Goal: Transaction & Acquisition: Purchase product/service

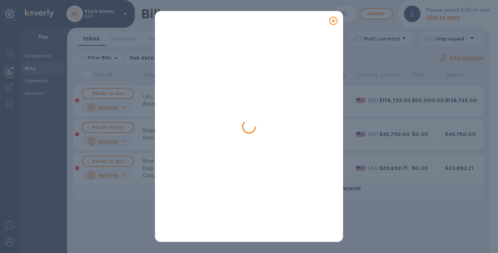
click at [336, 20] on icon at bounding box center [333, 21] width 8 height 8
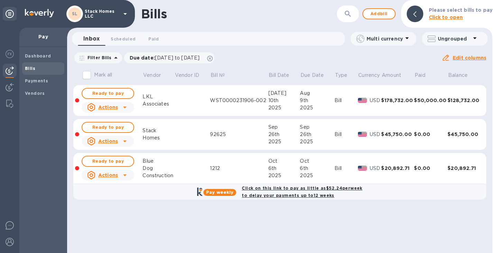
click at [37, 74] on div "Bills" at bounding box center [43, 68] width 42 height 12
click at [37, 76] on div "Payments" at bounding box center [43, 81] width 42 height 12
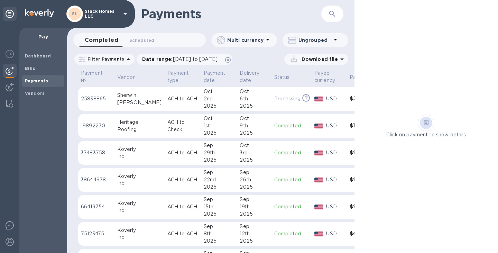
click at [243, 126] on div "9th" at bounding box center [254, 125] width 29 height 7
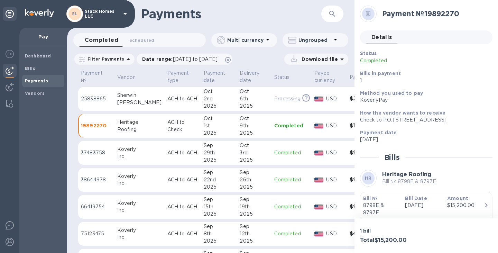
scroll to position [35, 0]
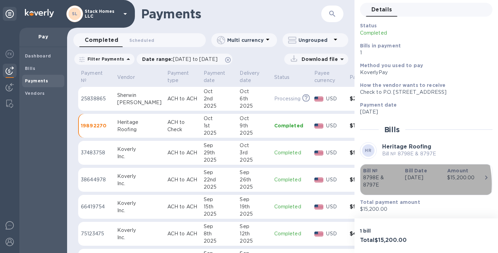
click at [393, 184] on p "8798E & 8797E" at bounding box center [381, 181] width 37 height 15
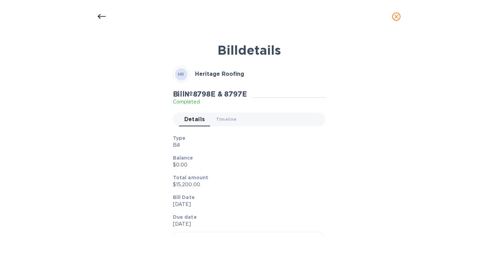
click at [396, 15] on icon "close" at bounding box center [396, 16] width 7 height 7
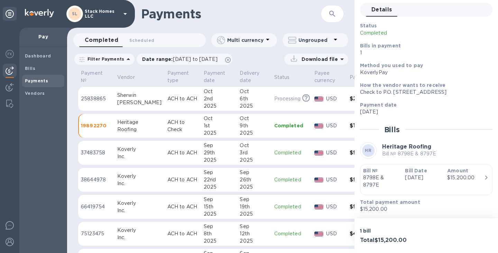
click at [313, 155] on div at bounding box center [319, 153] width 12 height 8
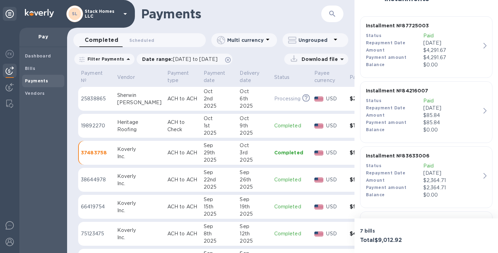
scroll to position [171, 0]
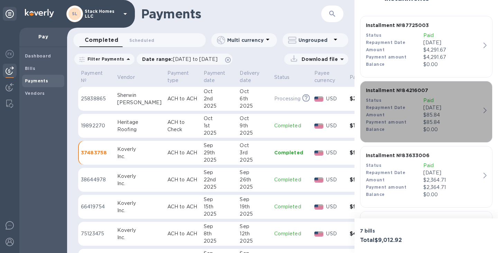
click at [483, 111] on icon "button" at bounding box center [484, 110] width 3 height 6
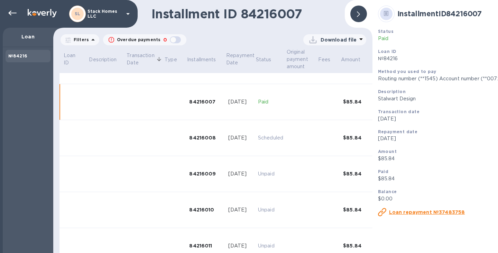
scroll to position [242, 0]
click at [362, 15] on div at bounding box center [358, 14] width 17 height 17
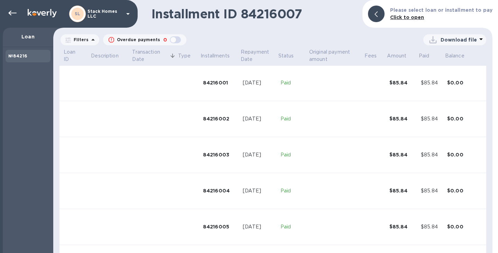
scroll to position [0, 0]
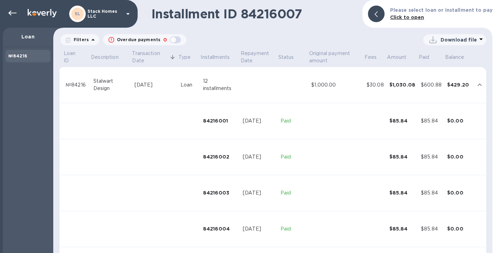
click at [146, 78] on td "[DATE]" at bounding box center [155, 85] width 46 height 36
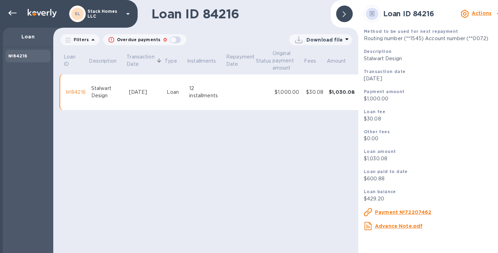
click at [382, 215] on u "Payment №72207462" at bounding box center [403, 212] width 57 height 6
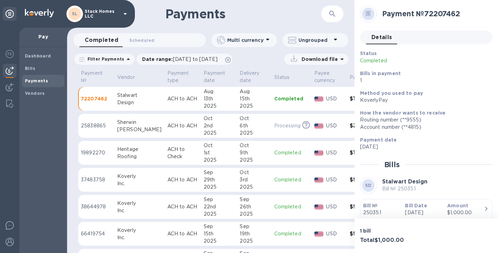
click at [290, 17] on h1 "Payments" at bounding box center [243, 14] width 156 height 15
click at [231, 59] on icon at bounding box center [228, 60] width 6 height 6
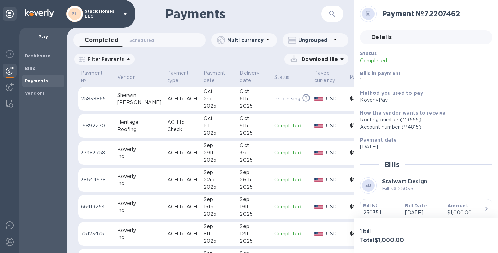
click at [215, 178] on div "22nd" at bounding box center [219, 179] width 31 height 7
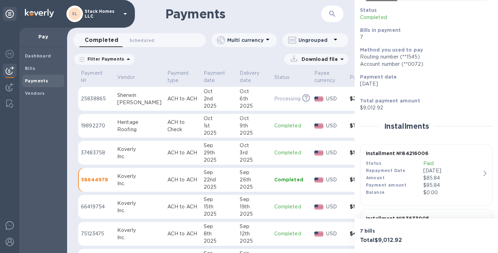
scroll to position [44, 0]
click at [418, 159] on div "Status" at bounding box center [394, 162] width 57 height 7
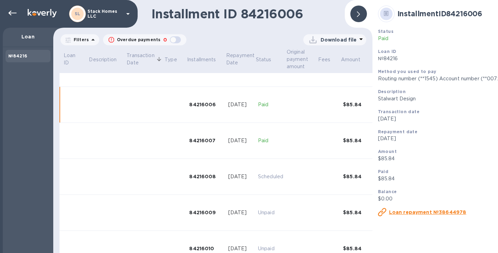
scroll to position [206, 0]
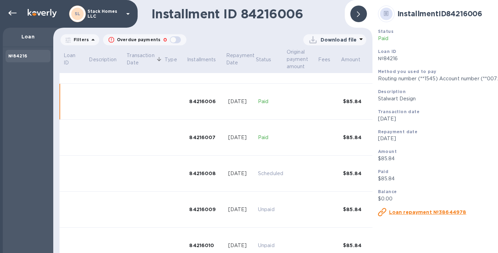
click at [362, 17] on div at bounding box center [358, 14] width 17 height 17
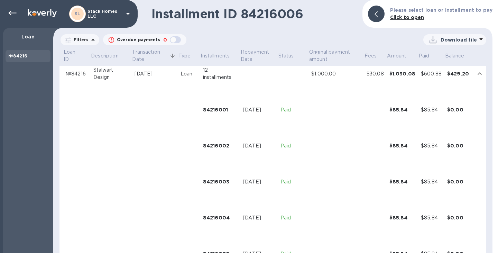
scroll to position [0, 0]
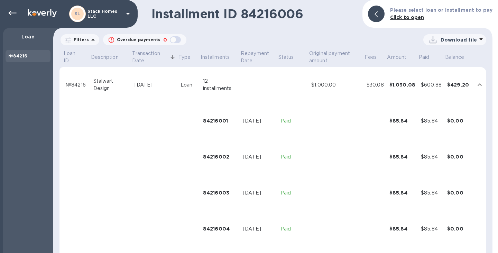
click at [208, 93] on td "12 installments" at bounding box center [220, 85] width 40 height 36
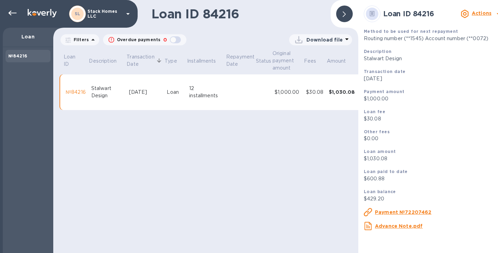
click at [393, 227] on u "Advance Note.pdf" at bounding box center [399, 226] width 48 height 6
click at [275, 177] on div "Loan ID 84216 Filters Overdue payments 0 Download file Loan ID Description Tran…" at bounding box center [205, 126] width 305 height 253
click at [339, 12] on div at bounding box center [344, 14] width 17 height 17
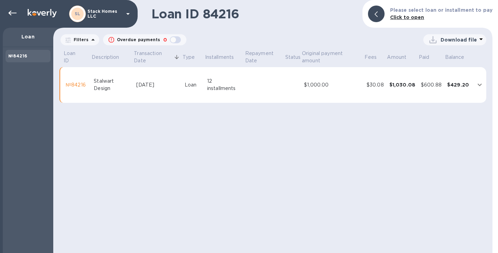
click at [21, 56] on b "№84216" at bounding box center [17, 55] width 19 height 5
click at [377, 13] on icon at bounding box center [375, 14] width 3 height 6
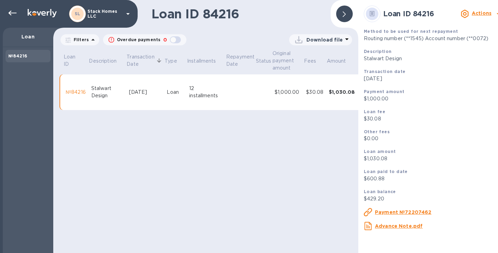
click at [383, 215] on u "Payment №72207462" at bounding box center [403, 212] width 57 height 6
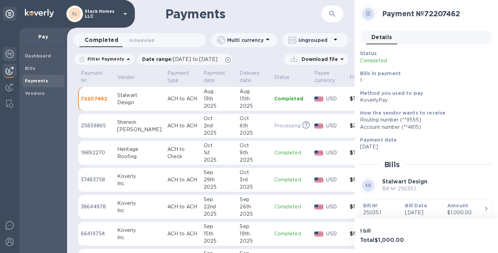
click at [15, 53] on div at bounding box center [10, 54] width 14 height 15
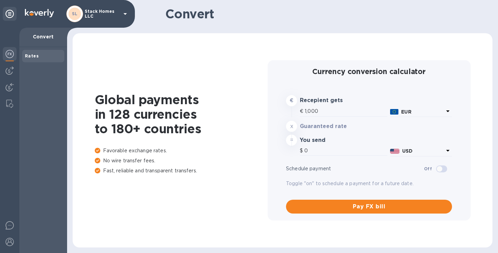
type input "1,174.91"
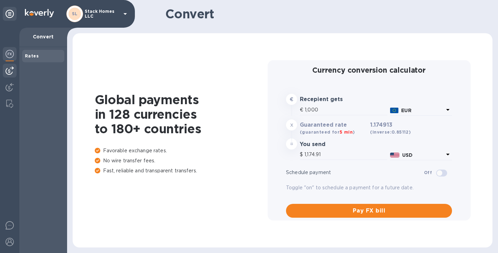
click at [9, 71] on img at bounding box center [10, 70] width 8 height 8
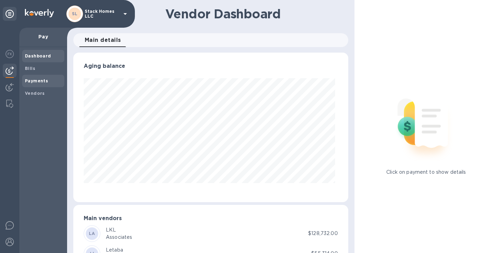
scroll to position [149, 272]
click at [35, 68] on span "Bills" at bounding box center [43, 68] width 37 height 7
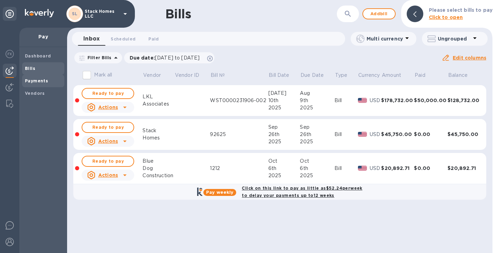
click at [35, 83] on span "Payments" at bounding box center [36, 80] width 23 height 7
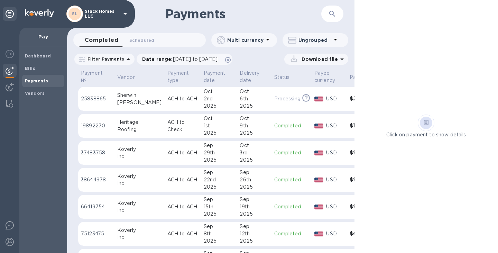
click at [181, 156] on td "ACH to ACH" at bounding box center [183, 153] width 36 height 24
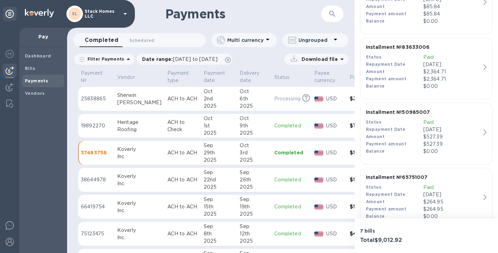
scroll to position [280, 0]
click at [394, 173] on p "Installment № 65751007" at bounding box center [423, 176] width 115 height 7
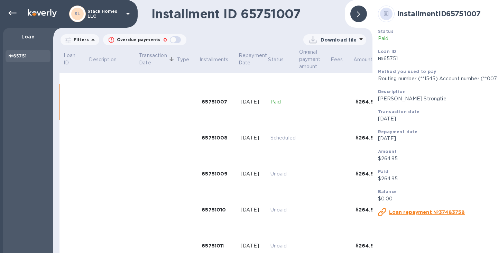
scroll to position [242, 0]
click at [178, 131] on td at bounding box center [187, 138] width 22 height 36
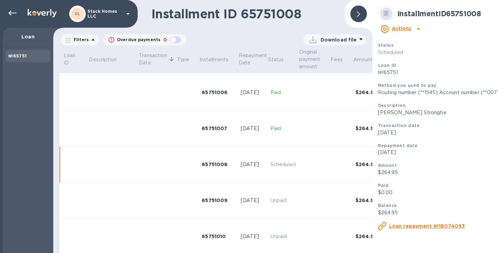
scroll to position [212, 0]
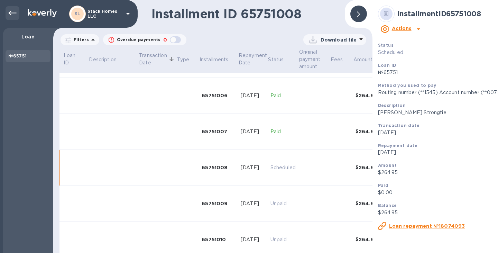
click at [13, 13] on icon at bounding box center [12, 13] width 8 height 5
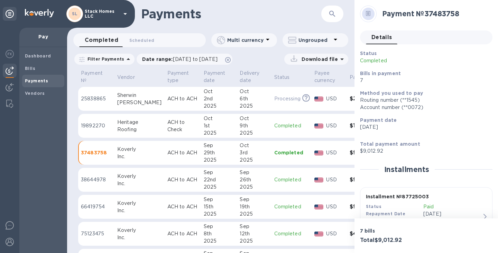
click at [326, 59] on p "Download file" at bounding box center [318, 59] width 39 height 7
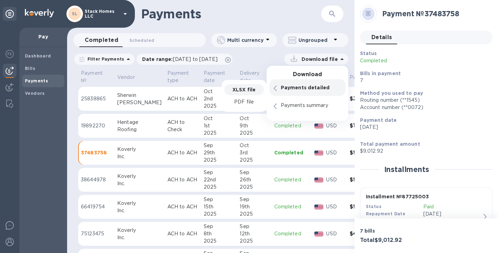
click at [240, 84] on div "XLSX file" at bounding box center [243, 89] width 39 height 11
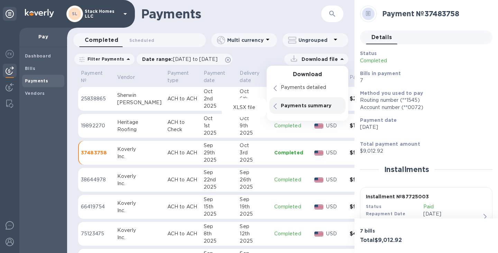
scroll to position [31, 0]
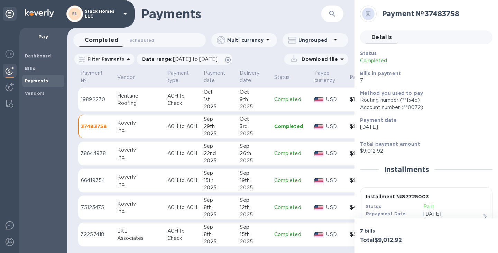
click at [274, 231] on p "Completed" at bounding box center [291, 234] width 35 height 7
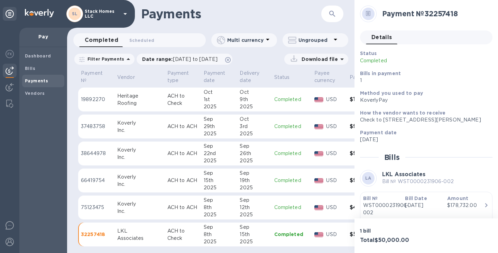
click at [273, 16] on h1 "Payments" at bounding box center [231, 14] width 180 height 15
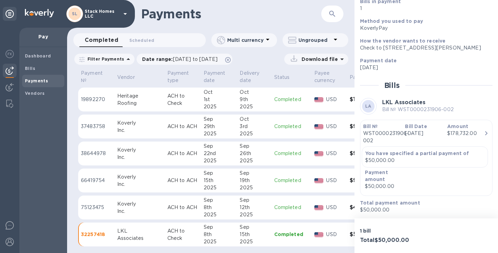
scroll to position [72, 0]
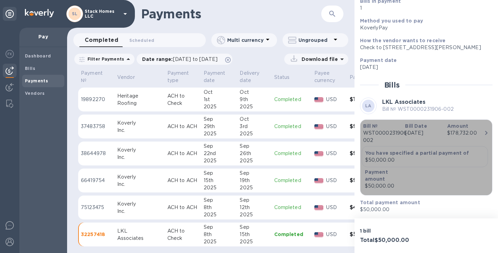
click at [423, 156] on b "You have specified a partial payment of" at bounding box center [417, 153] width 104 height 6
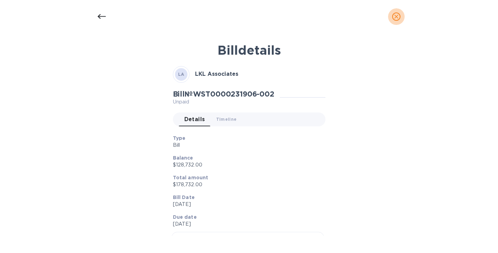
click at [398, 16] on icon "close" at bounding box center [396, 16] width 7 height 7
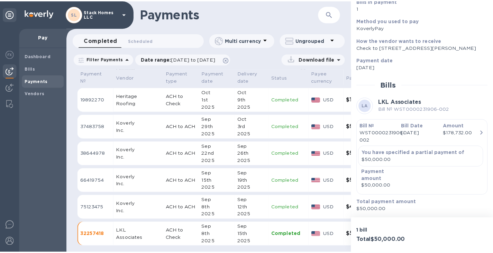
scroll to position [0, 0]
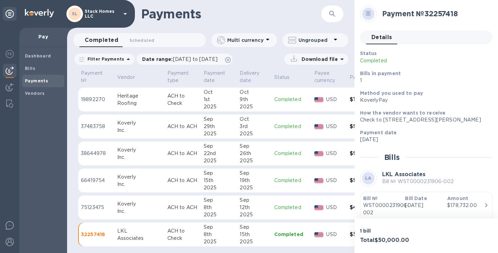
click at [212, 96] on div "1st" at bounding box center [219, 99] width 31 height 7
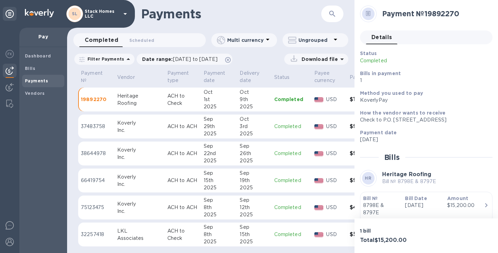
click at [274, 150] on p "Completed" at bounding box center [291, 153] width 35 height 7
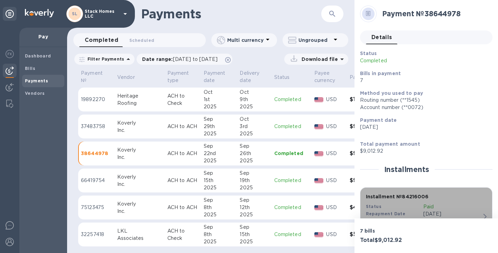
click at [400, 197] on b "Installment № 84216006" at bounding box center [397, 197] width 63 height 6
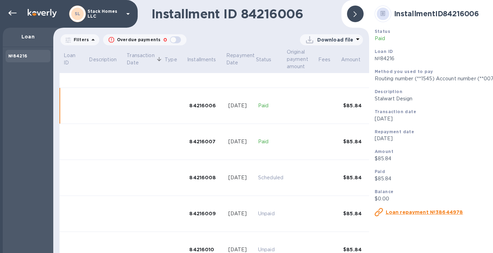
scroll to position [206, 0]
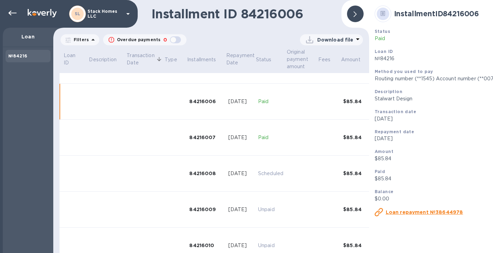
click at [411, 213] on u "Loan repayment №38644978" at bounding box center [423, 212] width 77 height 6
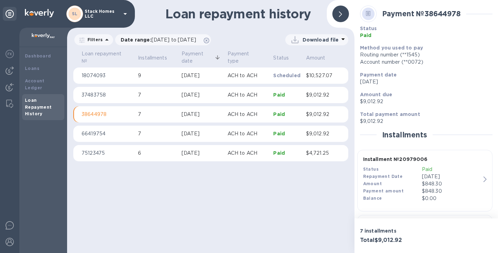
click at [298, 151] on p "Paid" at bounding box center [286, 152] width 27 height 7
click at [407, 178] on div "Repayment Date" at bounding box center [392, 176] width 59 height 7
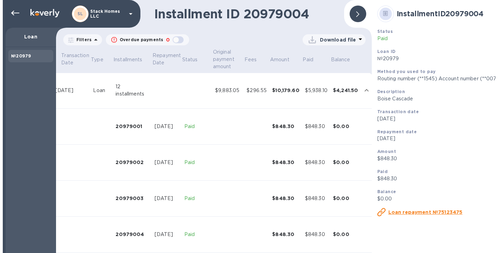
scroll to position [0, 80]
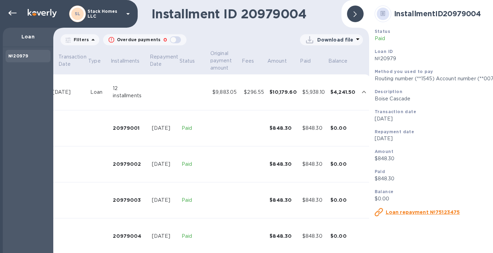
click at [22, 55] on b "№20979" at bounding box center [18, 55] width 20 height 5
click at [383, 14] on icon at bounding box center [382, 13] width 5 height 5
click at [394, 214] on u "Loan repayment №75123475" at bounding box center [422, 212] width 74 height 6
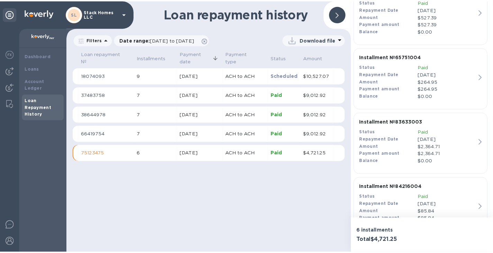
scroll to position [327, 0]
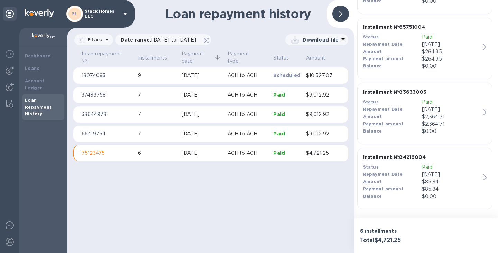
click at [384, 192] on div "Payment amount" at bounding box center [392, 188] width 59 height 7
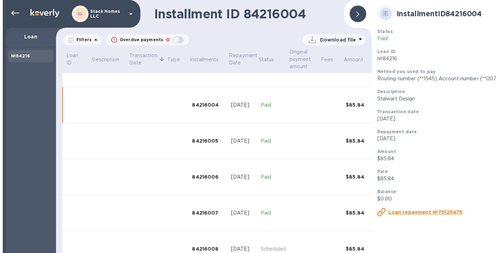
scroll to position [134, 0]
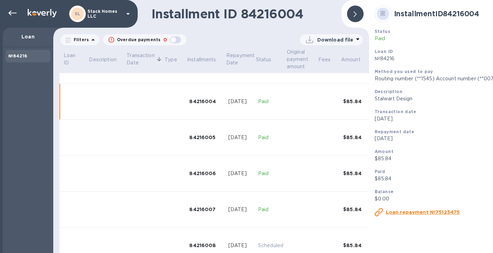
click at [418, 215] on u "Loan repayment №75123475" at bounding box center [422, 212] width 74 height 6
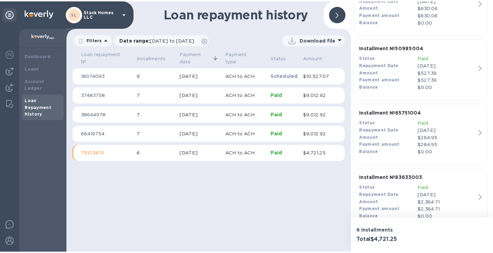
scroll to position [327, 0]
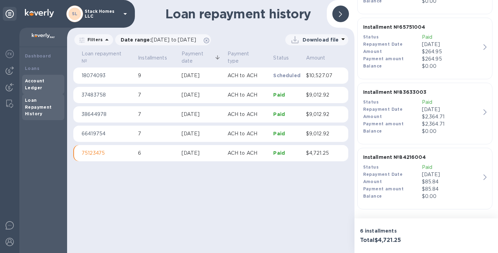
click at [43, 78] on b "Account Ledger" at bounding box center [35, 84] width 20 height 12
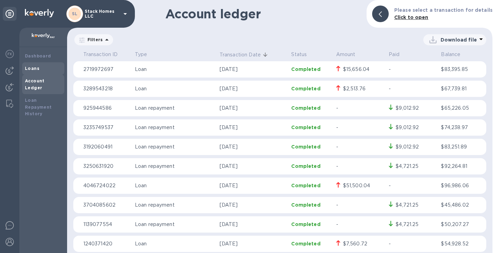
click at [42, 66] on div "Loans" at bounding box center [43, 68] width 37 height 7
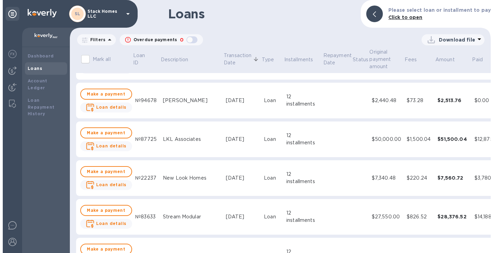
scroll to position [24, 0]
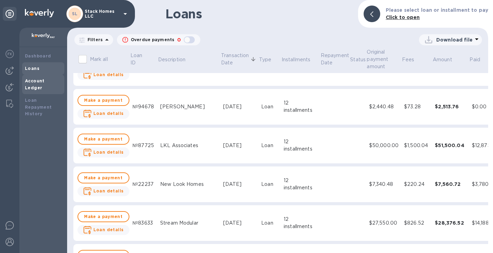
click at [40, 82] on b "Account Ledger" at bounding box center [35, 84] width 20 height 12
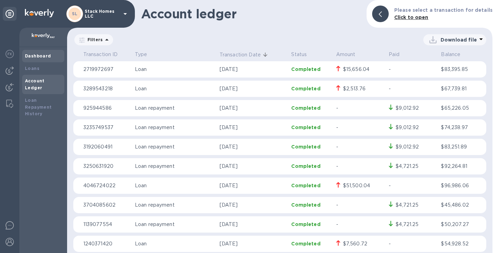
click at [45, 54] on b "Dashboard" at bounding box center [38, 55] width 26 height 5
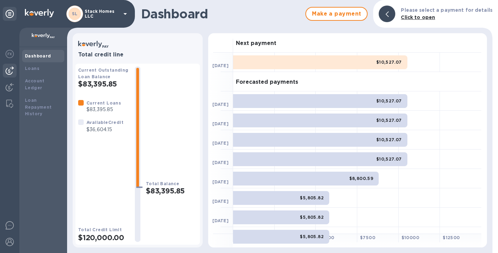
click at [13, 69] on img at bounding box center [10, 70] width 8 height 8
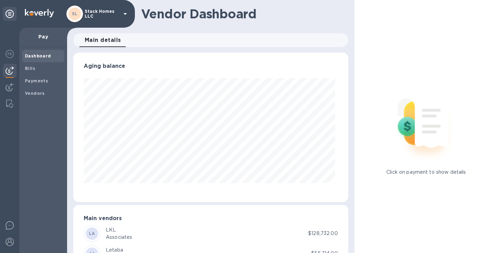
scroll to position [149, 272]
click at [10, 85] on img at bounding box center [10, 87] width 8 height 8
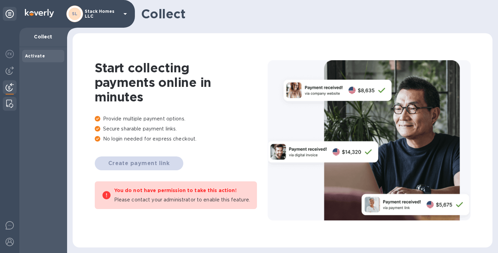
click at [12, 102] on img at bounding box center [9, 104] width 7 height 8
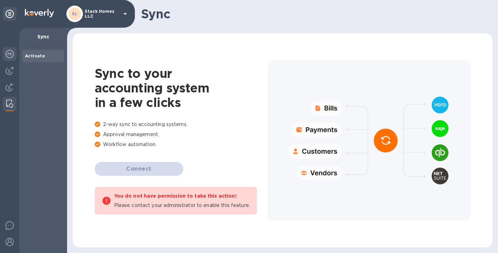
click at [6, 51] on img at bounding box center [10, 54] width 8 height 8
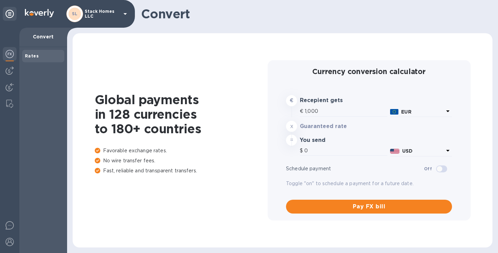
type input "1,174.81"
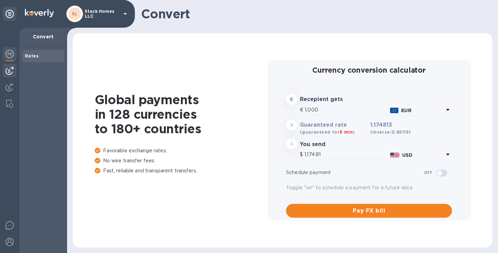
click at [11, 68] on img at bounding box center [10, 70] width 8 height 8
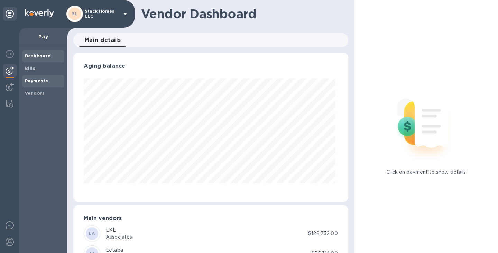
scroll to position [149, 272]
click at [39, 69] on span "Bills" at bounding box center [43, 68] width 37 height 7
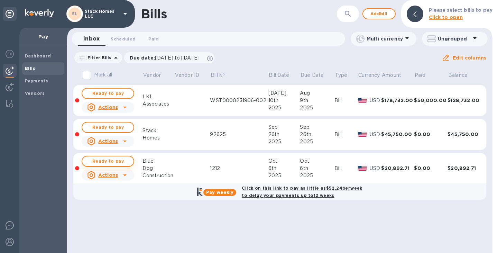
click at [119, 158] on span "Ready to pay" at bounding box center [108, 161] width 40 height 8
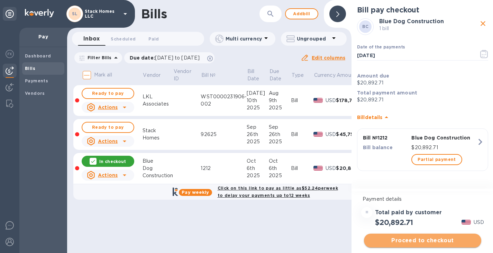
click at [401, 240] on span "Proceed to checkout" at bounding box center [422, 240] width 106 height 8
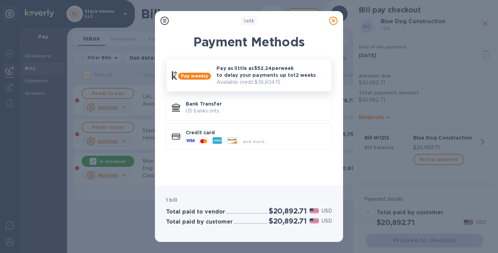
click at [238, 72] on p "Pay as little as $52.24 per week to delay your payments up to 12 weeks" at bounding box center [271, 72] width 110 height 14
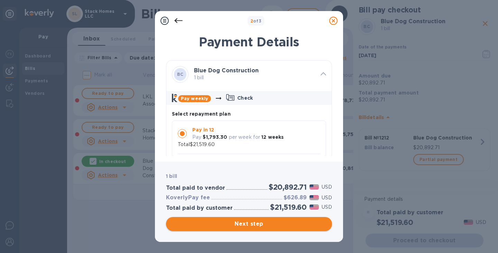
click at [243, 226] on span "Next step" at bounding box center [248, 223] width 155 height 8
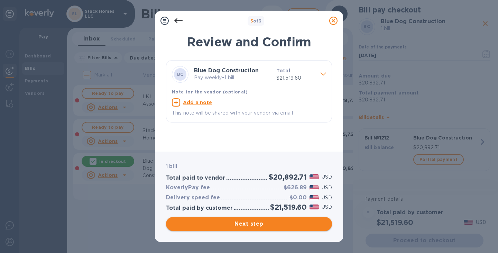
click at [243, 226] on span "Next step" at bounding box center [248, 223] width 155 height 8
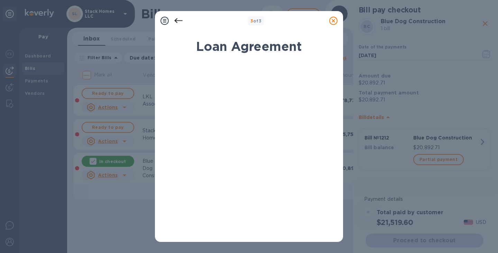
scroll to position [133, 0]
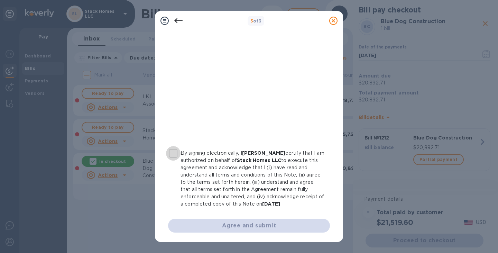
click at [175, 148] on input "By signing electronically, I [PERSON_NAME] certify that I am authorized on beha…" at bounding box center [173, 153] width 15 height 15
checkbox input "true"
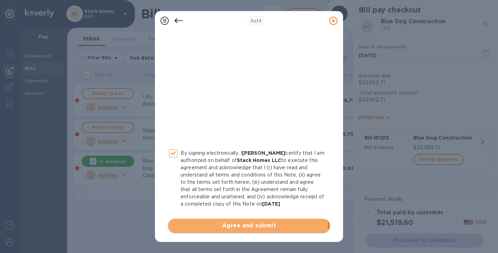
click at [240, 224] on span "Agree and submit" at bounding box center [249, 225] width 151 height 8
